Goal: Check status: Check status

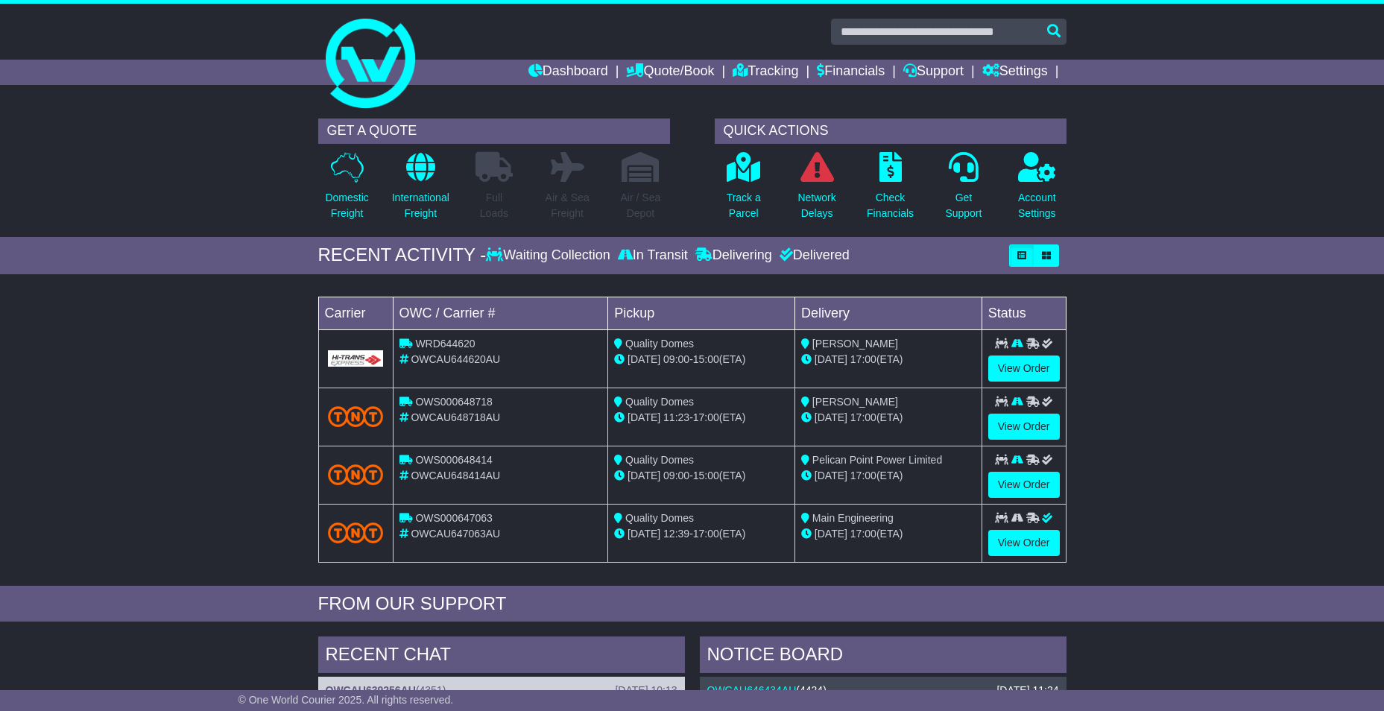
scroll to position [447, 0]
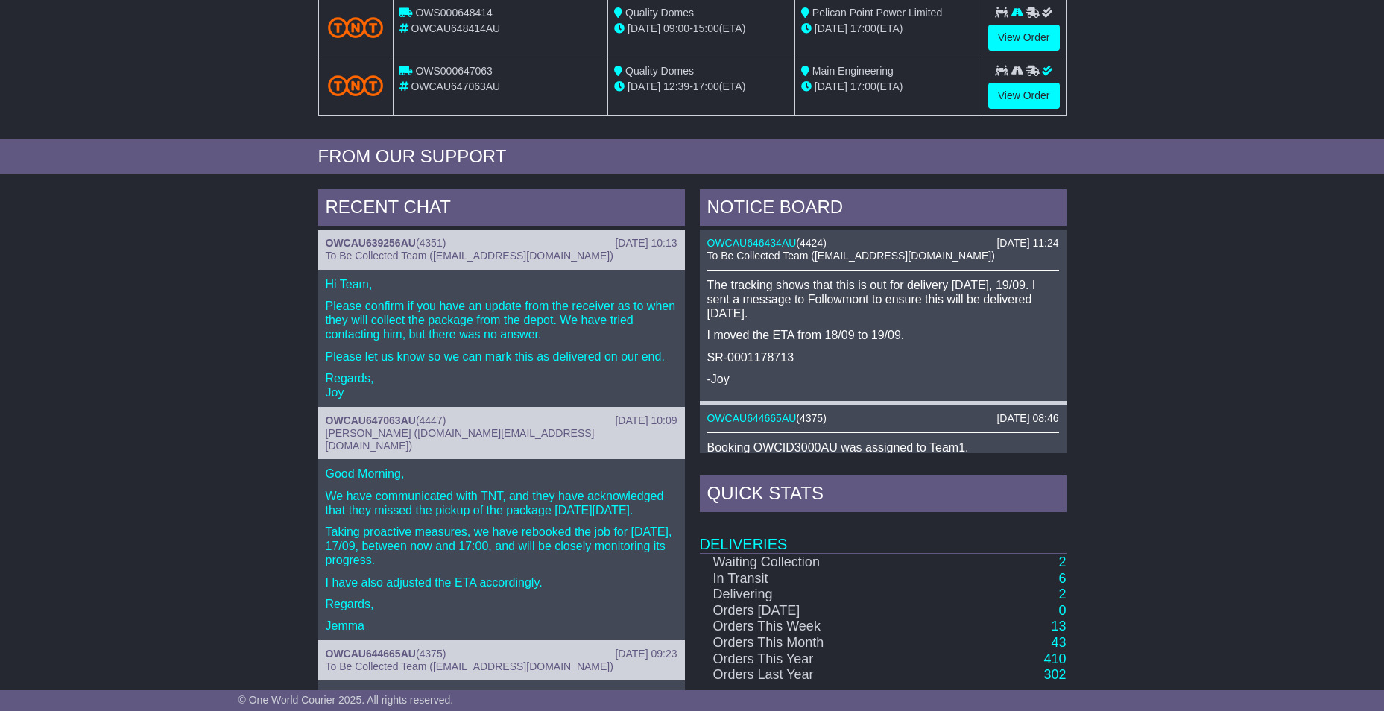
click at [373, 250] on span "To Be Collected Team (pickup@oneworldcourier.com.au)" at bounding box center [470, 256] width 288 height 12
click at [376, 242] on link "OWCAU639256AU" at bounding box center [371, 243] width 90 height 12
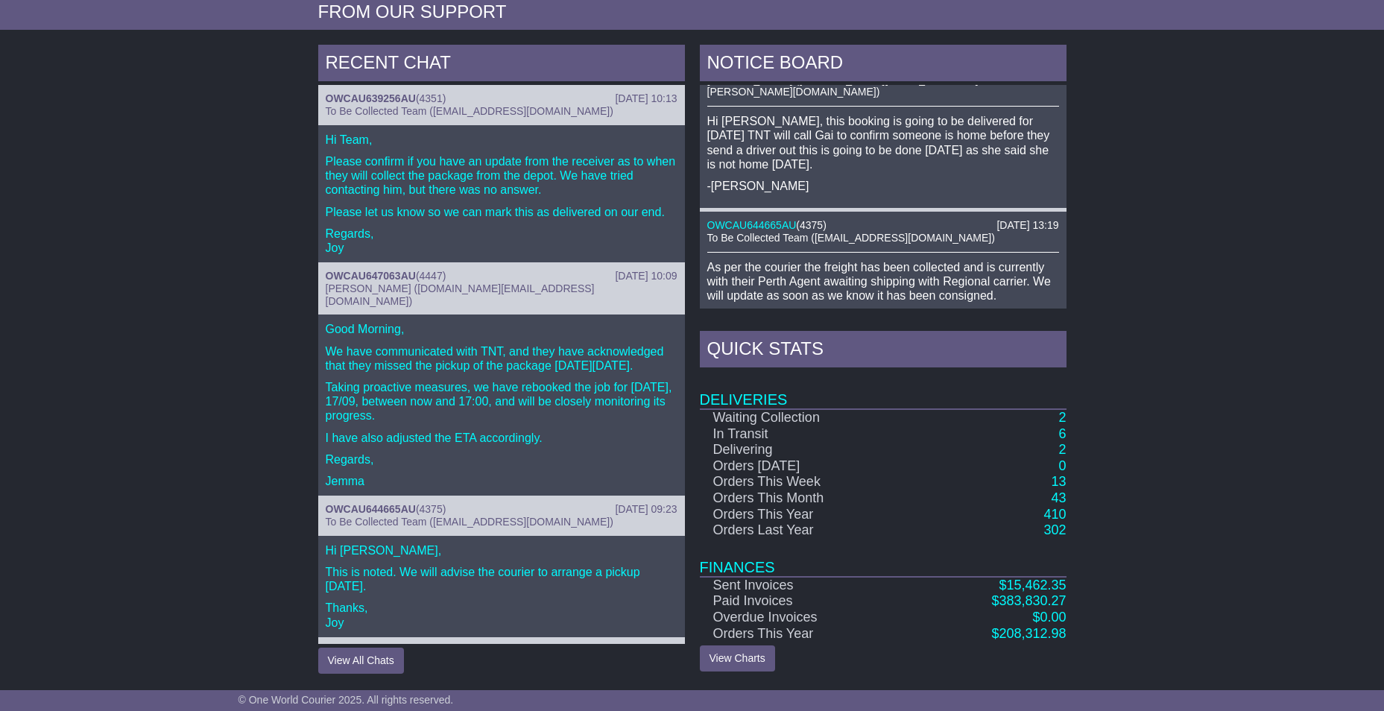
scroll to position [998, 0]
